Goal: Navigation & Orientation: Go to known website

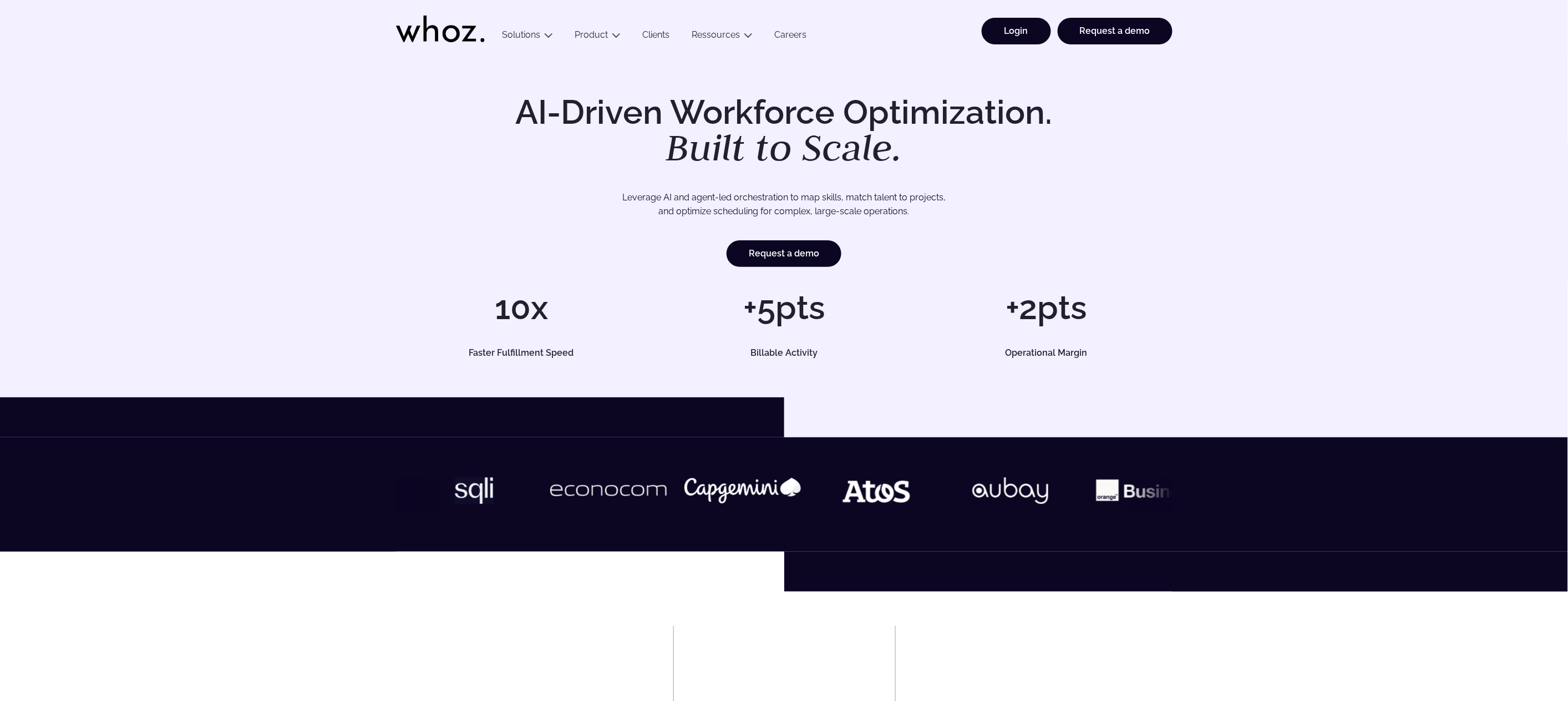
click at [1015, 29] on link "Login" at bounding box center [1017, 31] width 69 height 27
click at [1013, 35] on link "Login" at bounding box center [1017, 31] width 69 height 27
